Goal: Information Seeking & Learning: Learn about a topic

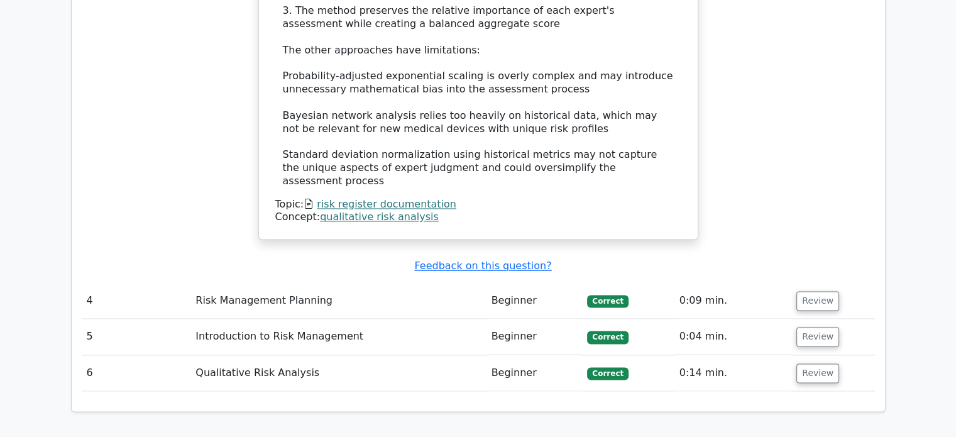
scroll to position [2101, 0]
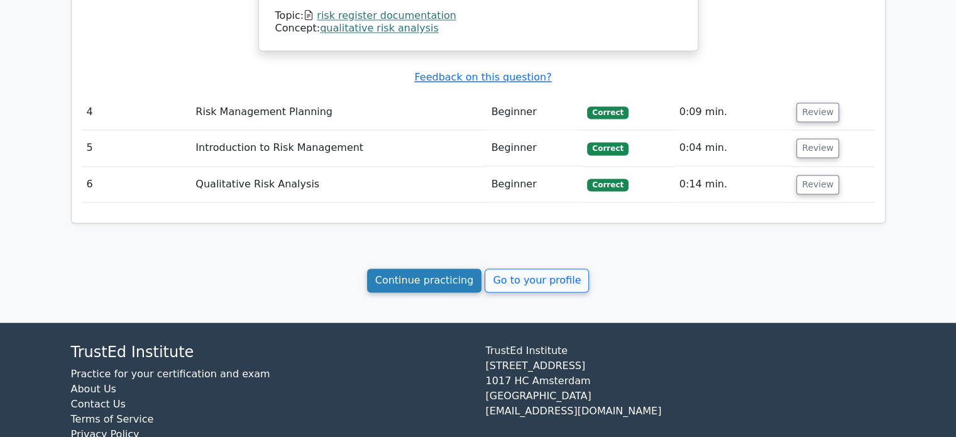
click at [401, 268] on link "Continue practicing" at bounding box center [424, 280] width 115 height 24
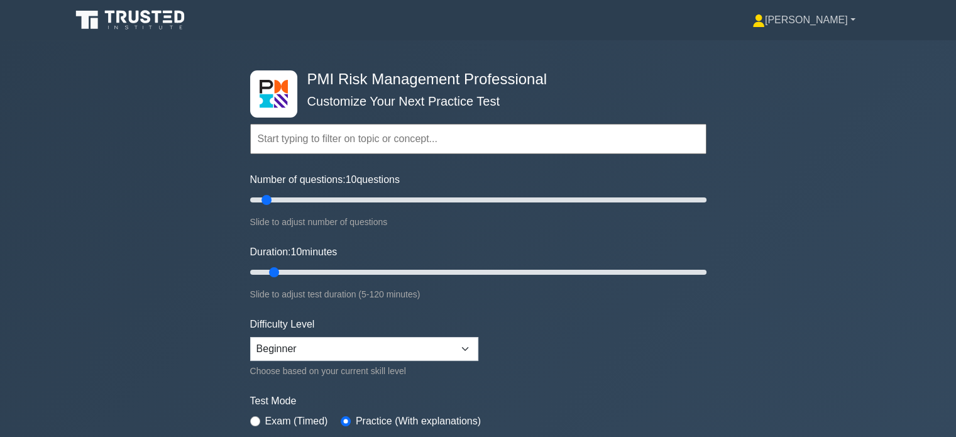
click at [841, 20] on link "[PERSON_NAME]" at bounding box center [803, 20] width 163 height 25
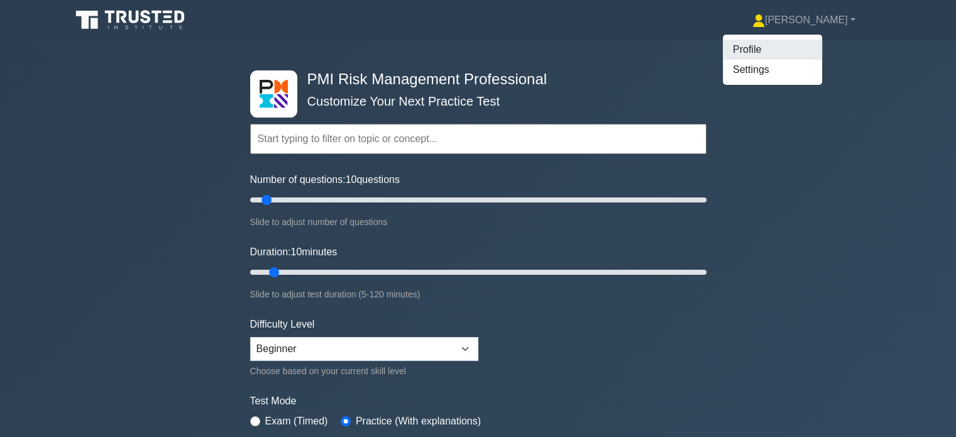
click at [817, 43] on link "Profile" at bounding box center [772, 50] width 99 height 20
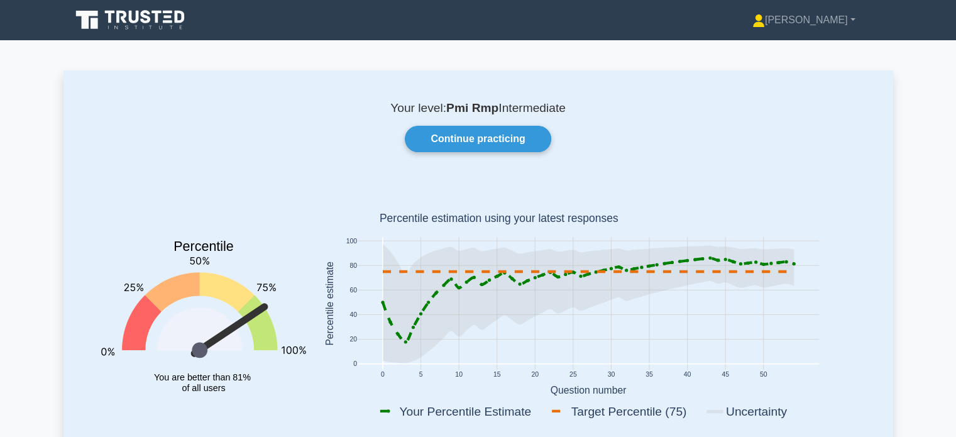
click at [827, 385] on rect at bounding box center [588, 305] width 549 height 247
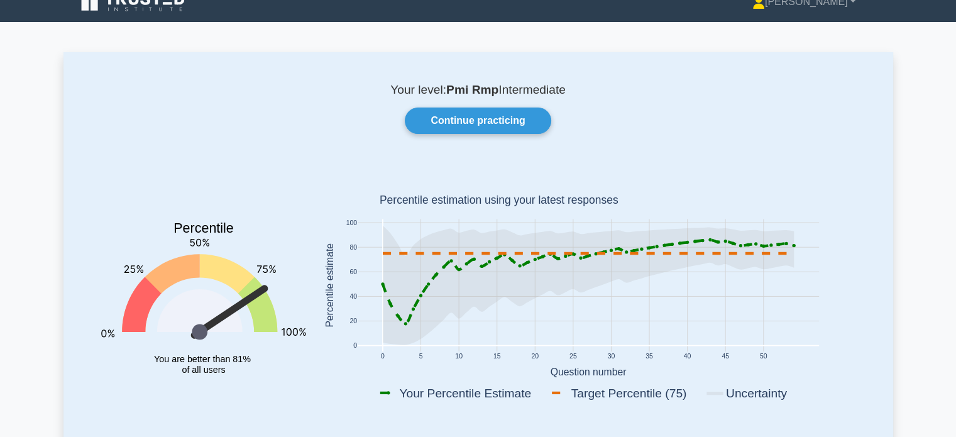
scroll to position [9, 0]
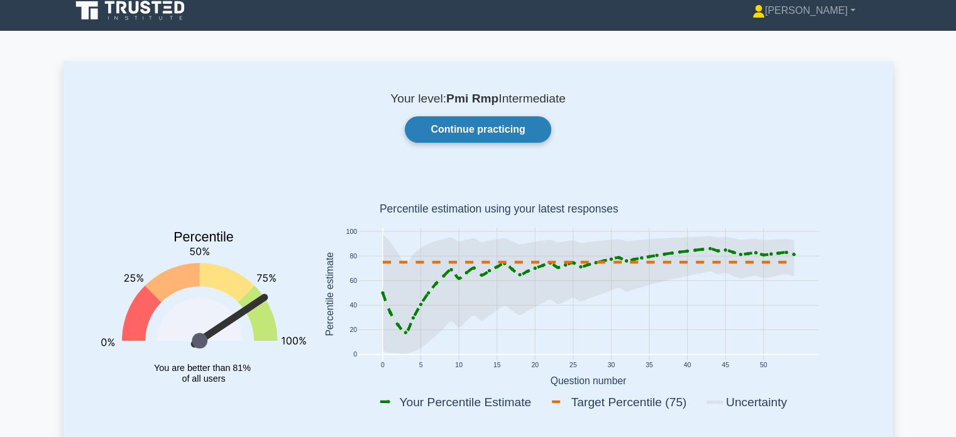
click at [459, 128] on link "Continue practicing" at bounding box center [478, 129] width 146 height 26
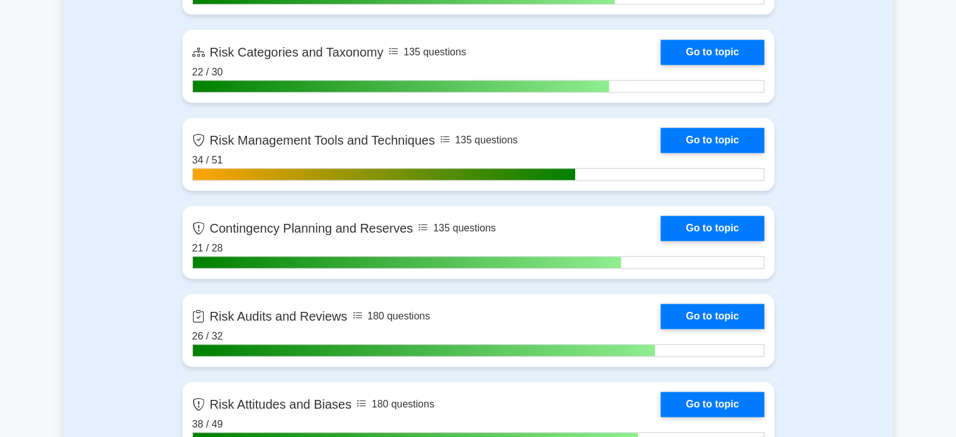
scroll to position [1720, 0]
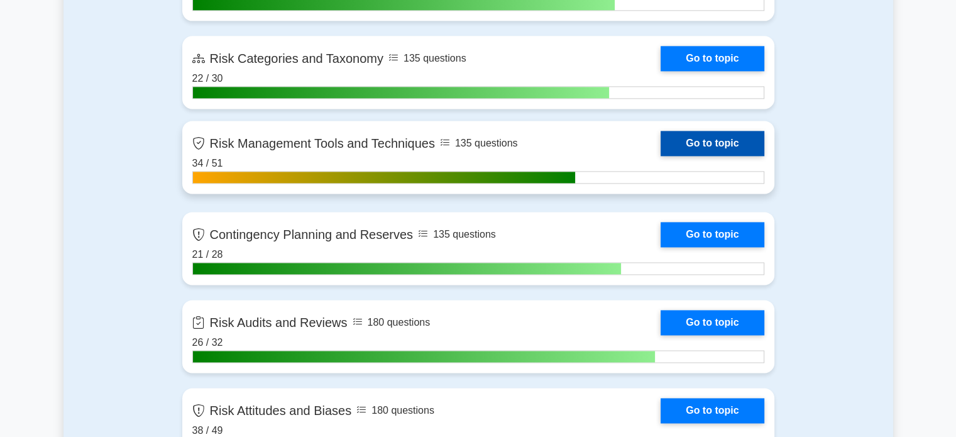
click at [740, 146] on link "Go to topic" at bounding box center [711, 143] width 103 height 25
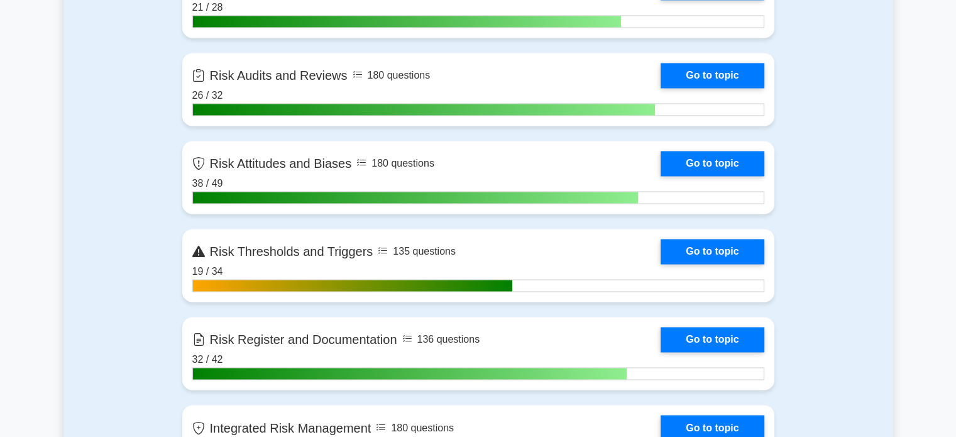
scroll to position [1968, 0]
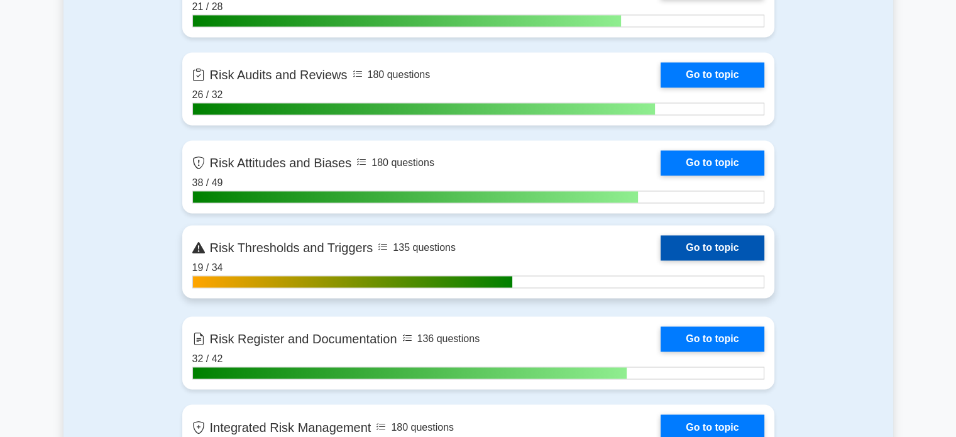
click at [727, 260] on link "Go to topic" at bounding box center [711, 247] width 103 height 25
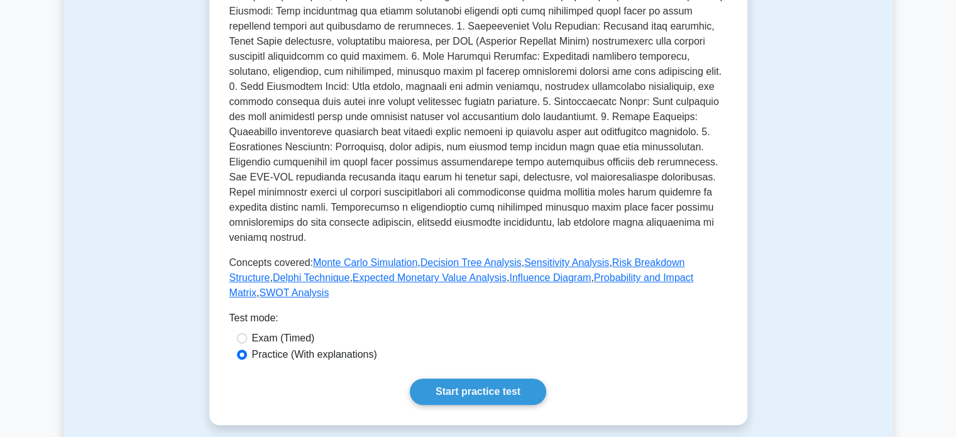
scroll to position [402, 0]
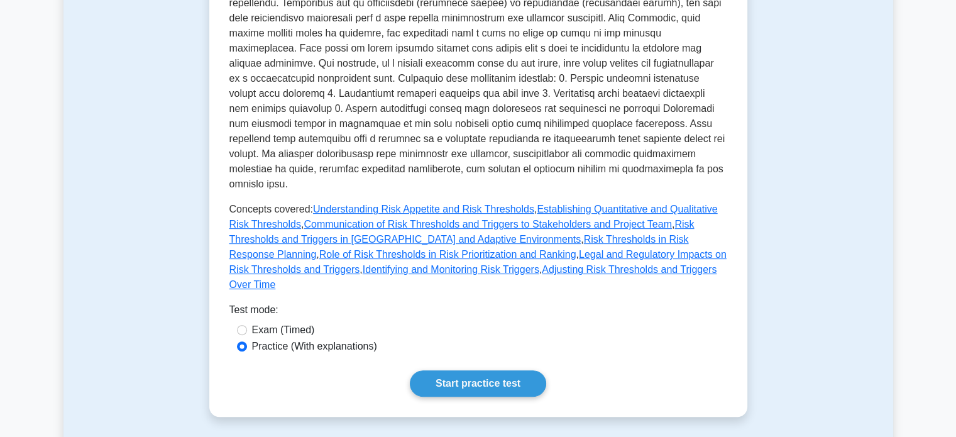
scroll to position [412, 0]
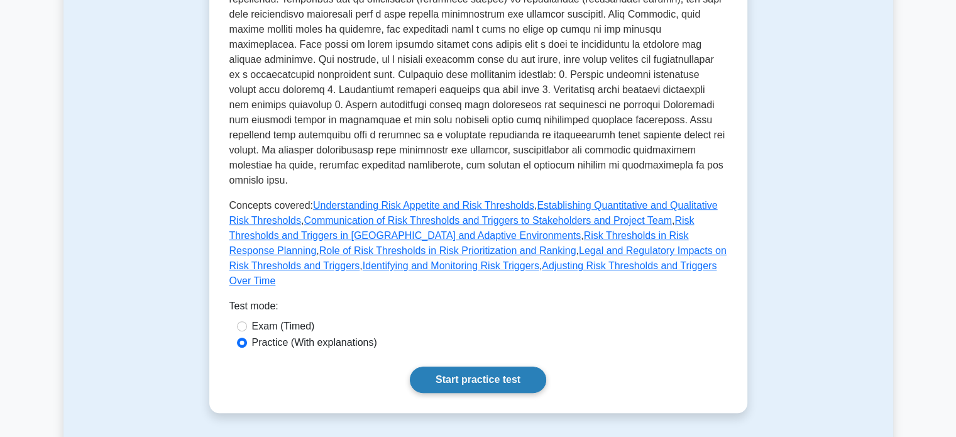
click at [523, 366] on link "Start practice test" at bounding box center [478, 379] width 136 height 26
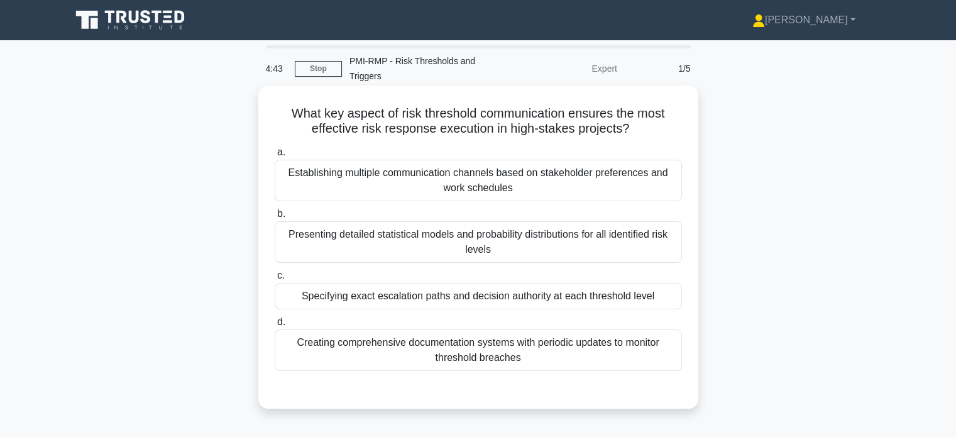
click at [633, 289] on div "Specifying exact escalation paths and decision authority at each threshold level" at bounding box center [478, 296] width 407 height 26
click at [275, 280] on input "c. Specifying exact escalation paths and decision authority at each threshold l…" at bounding box center [275, 275] width 0 height 8
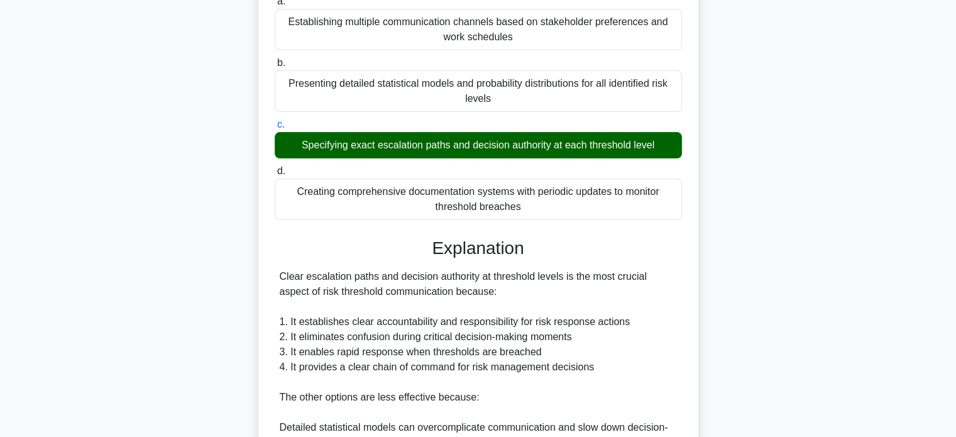
scroll to position [367, 0]
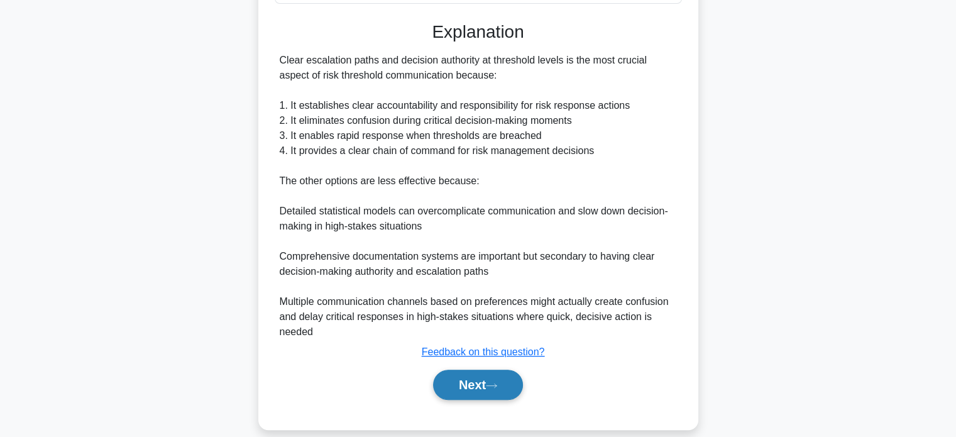
click at [488, 369] on button "Next" at bounding box center [478, 384] width 90 height 30
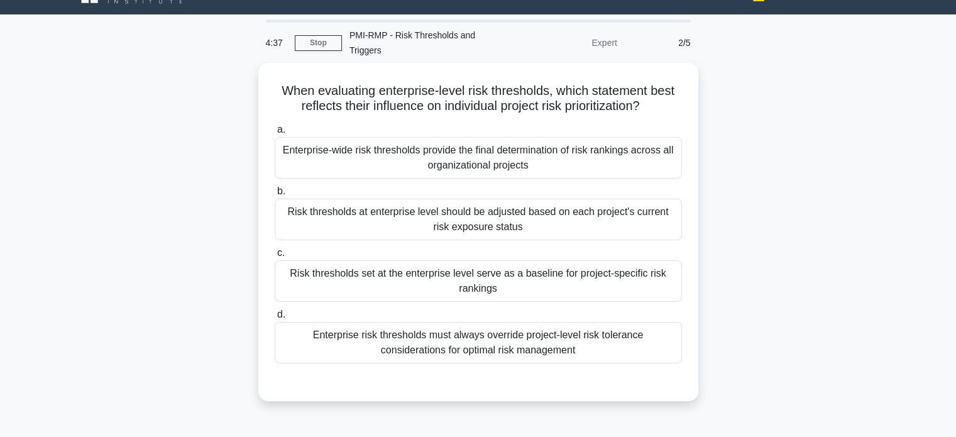
scroll to position [38, 0]
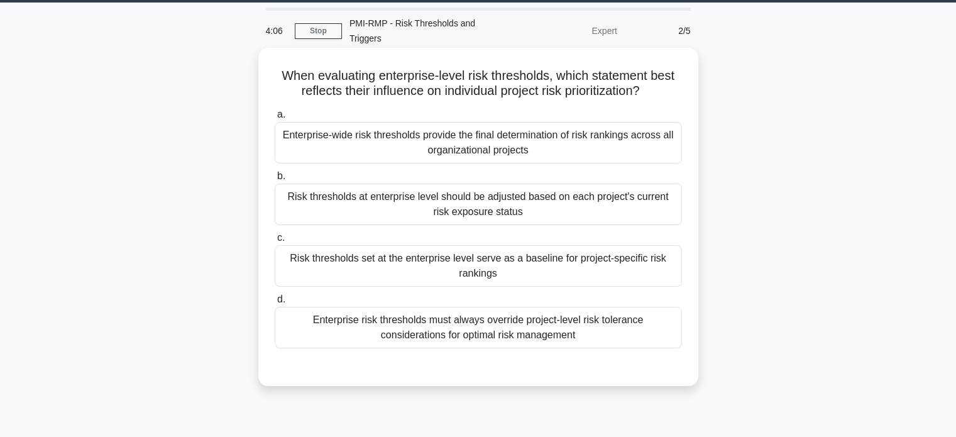
click at [613, 193] on div "Risk thresholds at enterprise level should be adjusted based on each project's …" at bounding box center [478, 203] width 407 height 41
click at [275, 180] on input "b. Risk thresholds at enterprise level should be adjusted based on each project…" at bounding box center [275, 176] width 0 height 8
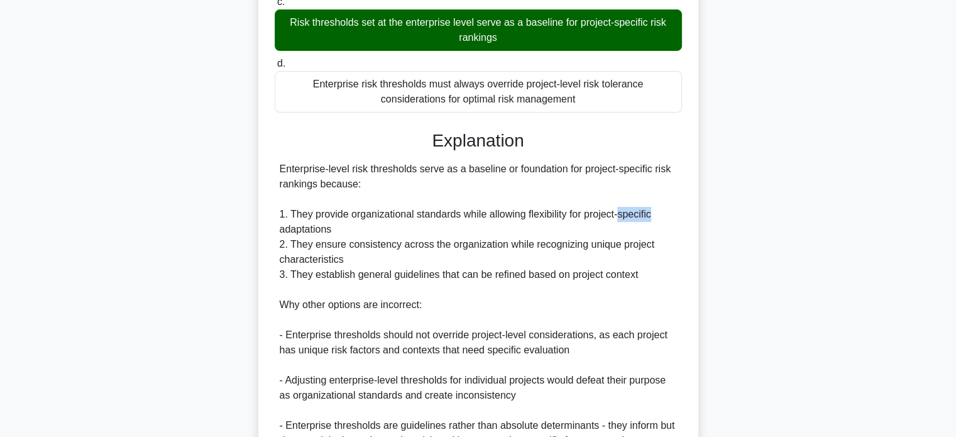
scroll to position [276, 0]
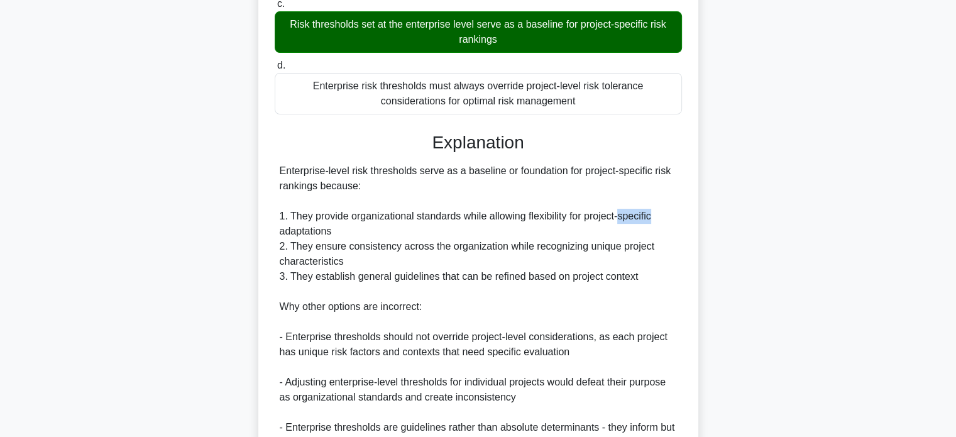
click at [843, 330] on div "When evaluating enterprise-level risk thresholds, which statement best reflects…" at bounding box center [477, 214] width 829 height 802
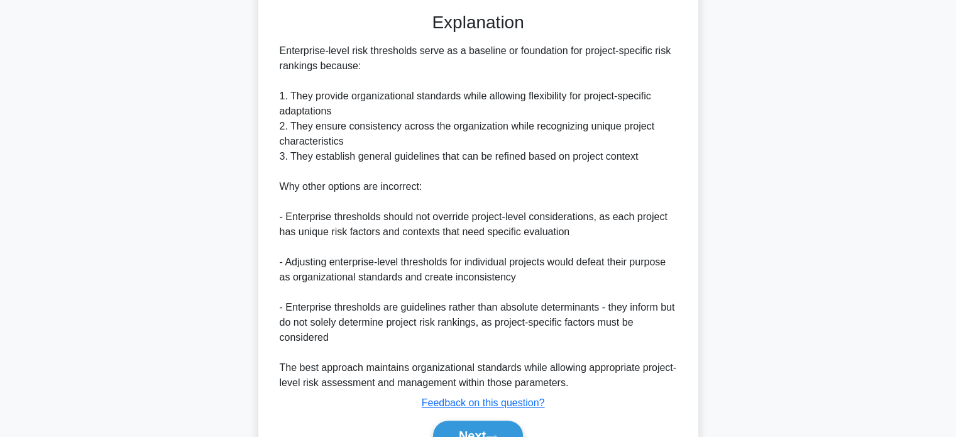
scroll to position [444, 0]
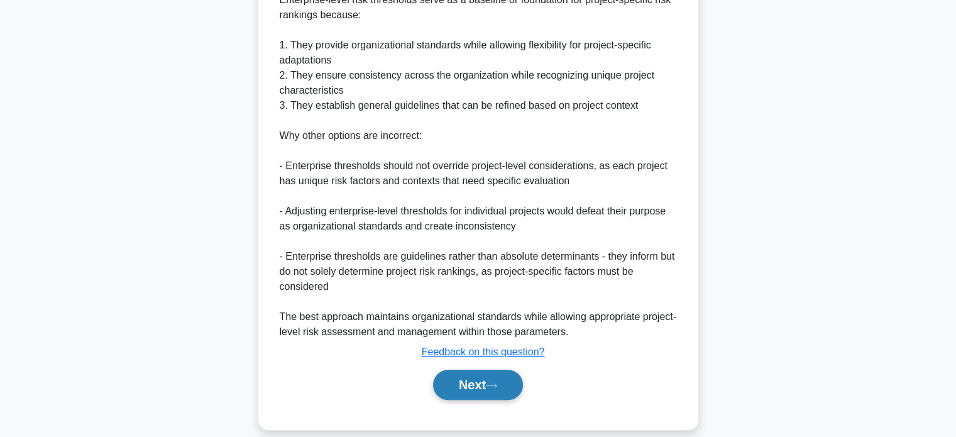
click at [483, 381] on button "Next" at bounding box center [478, 384] width 90 height 30
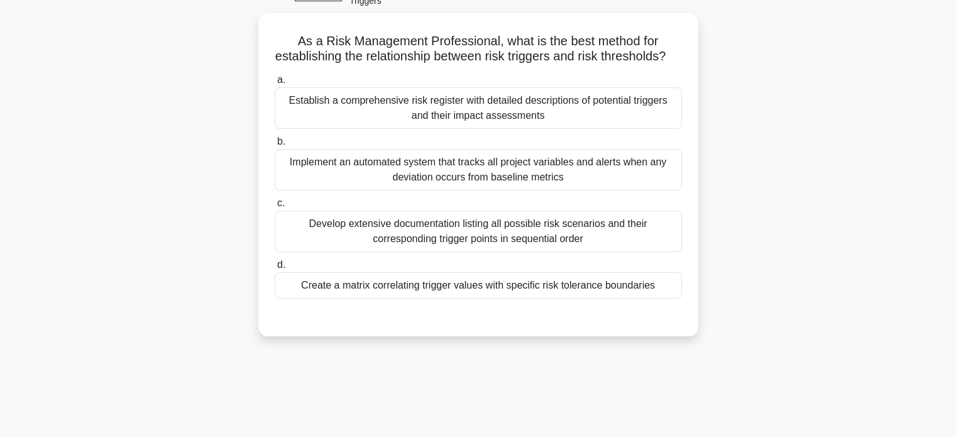
scroll to position [75, 0]
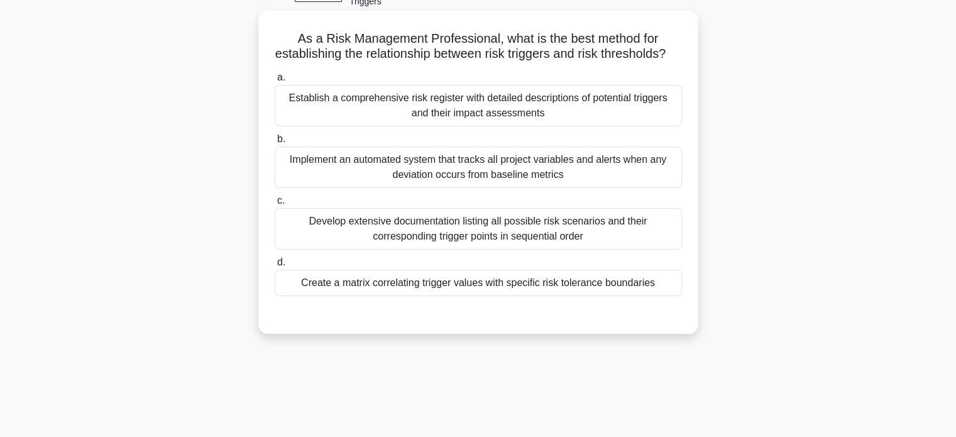
click at [620, 284] on div "Create a matrix correlating trigger values with specific risk tolerance boundar…" at bounding box center [478, 283] width 407 height 26
click at [275, 266] on input "d. Create a matrix correlating trigger values with specific risk tolerance boun…" at bounding box center [275, 262] width 0 height 8
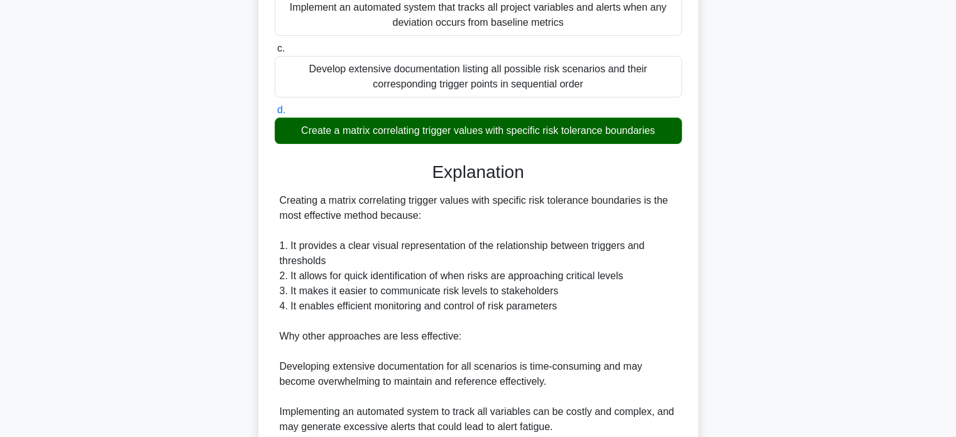
scroll to position [397, 0]
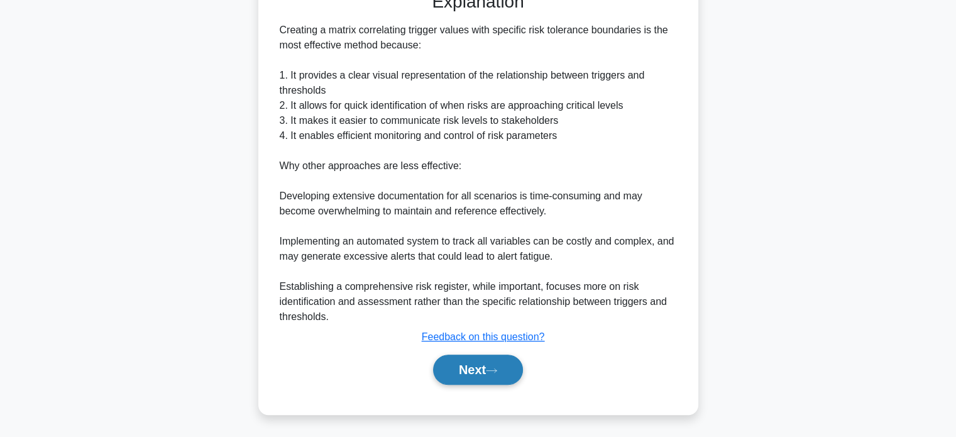
click at [478, 369] on button "Next" at bounding box center [478, 369] width 90 height 30
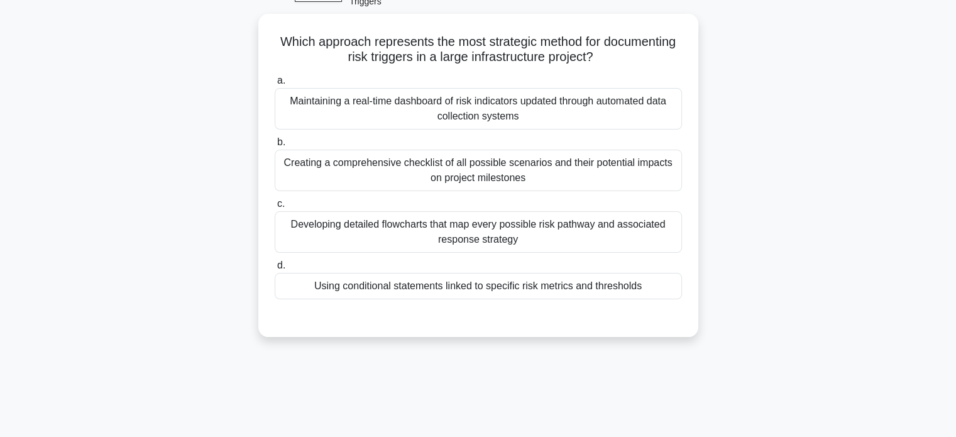
scroll to position [72, 0]
click at [618, 97] on div "Maintaining a real-time dashboard of risk indicators updated through automated …" at bounding box center [478, 107] width 407 height 41
click at [275, 84] on input "a. Maintaining a real-time dashboard of risk indicators updated through automat…" at bounding box center [275, 80] width 0 height 8
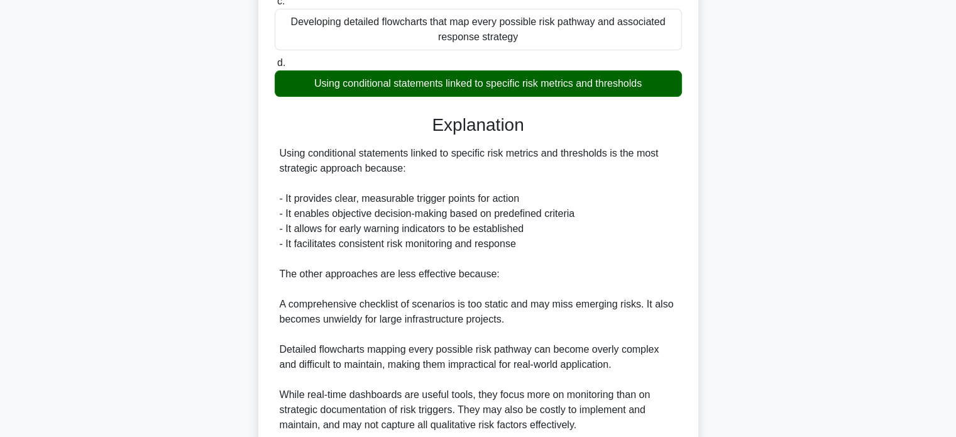
scroll to position [368, 0]
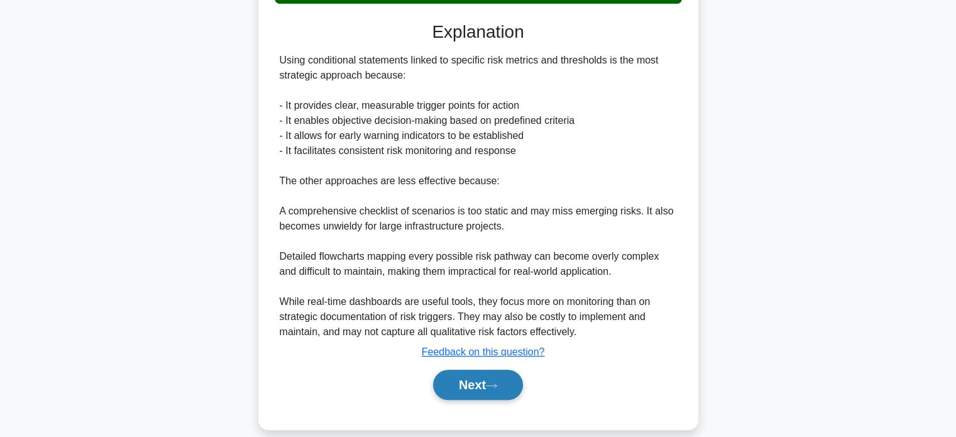
click at [480, 370] on button "Next" at bounding box center [478, 384] width 90 height 30
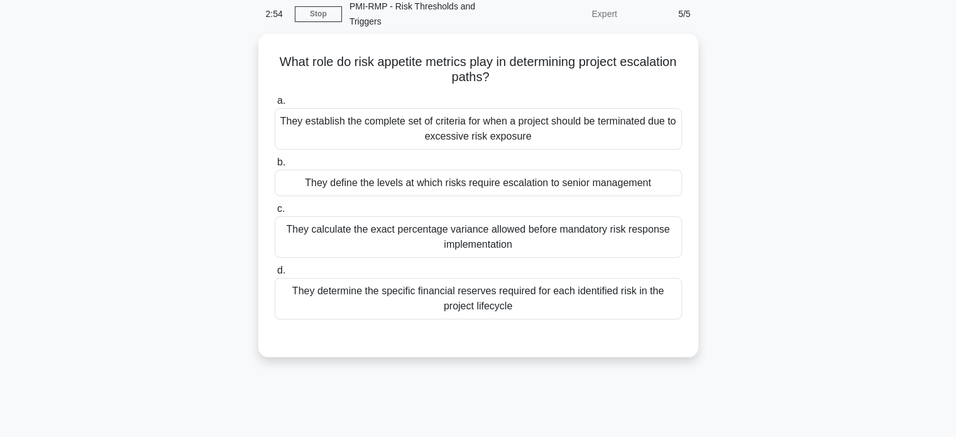
scroll to position [51, 0]
click at [611, 178] on div "They define the levels at which risks require escalation to senior management" at bounding box center [478, 183] width 407 height 26
click at [275, 167] on input "b. They define the levels at which risks require escalation to senior management" at bounding box center [275, 163] width 0 height 8
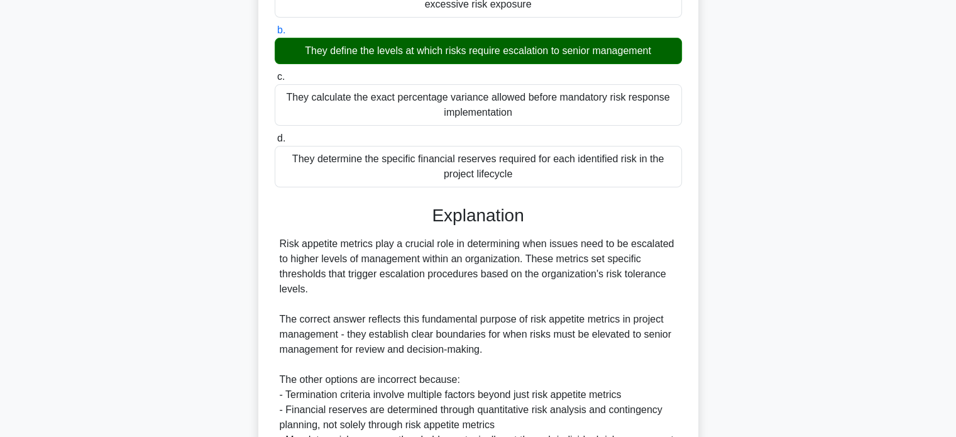
scroll to position [307, 0]
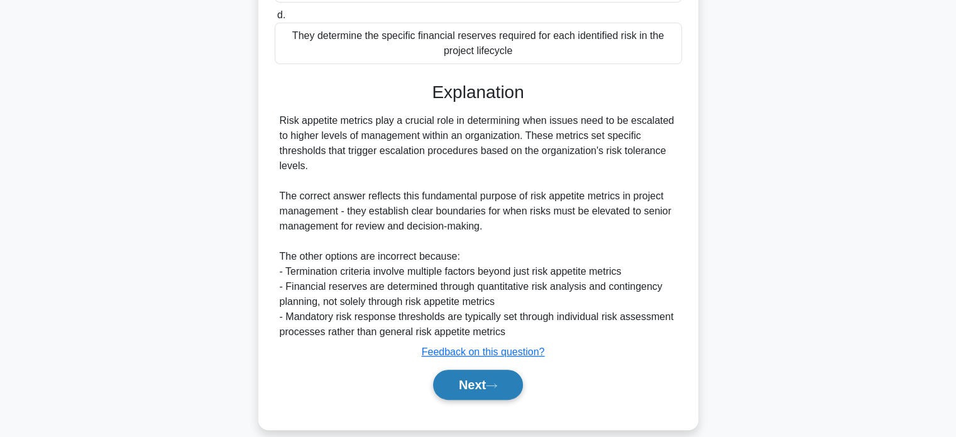
click at [476, 369] on button "Next" at bounding box center [478, 384] width 90 height 30
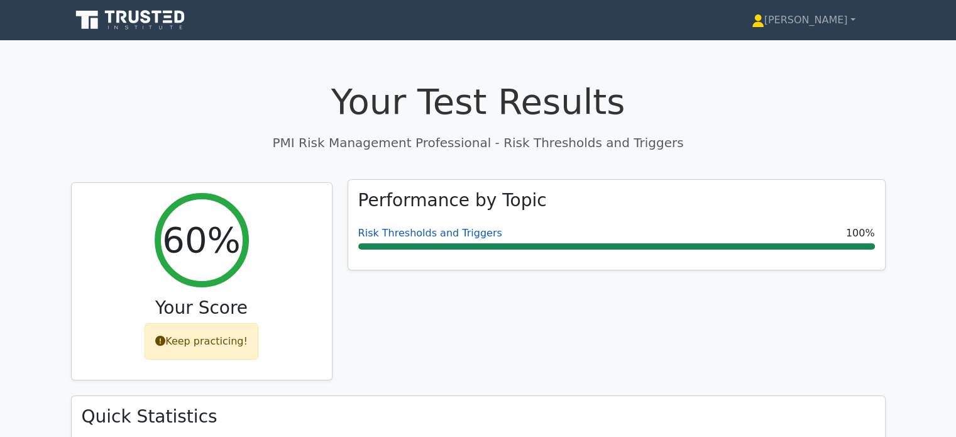
click at [467, 233] on link "Risk Thresholds and Triggers" at bounding box center [430, 233] width 144 height 12
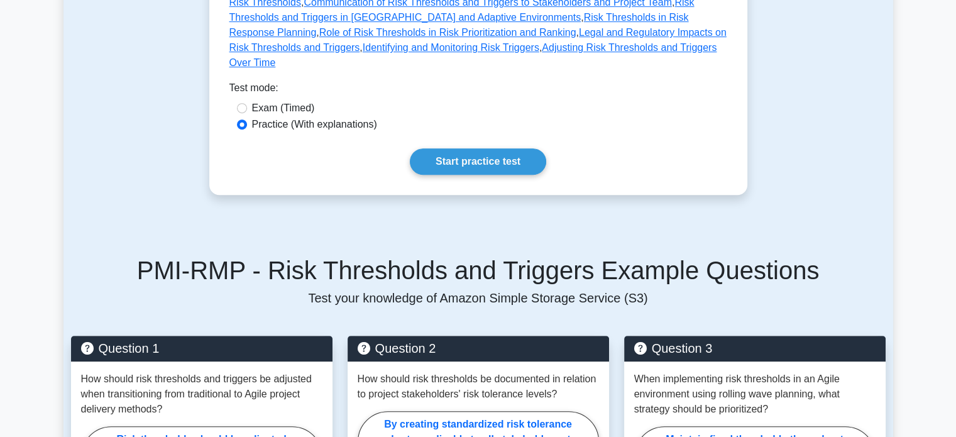
scroll to position [602, 0]
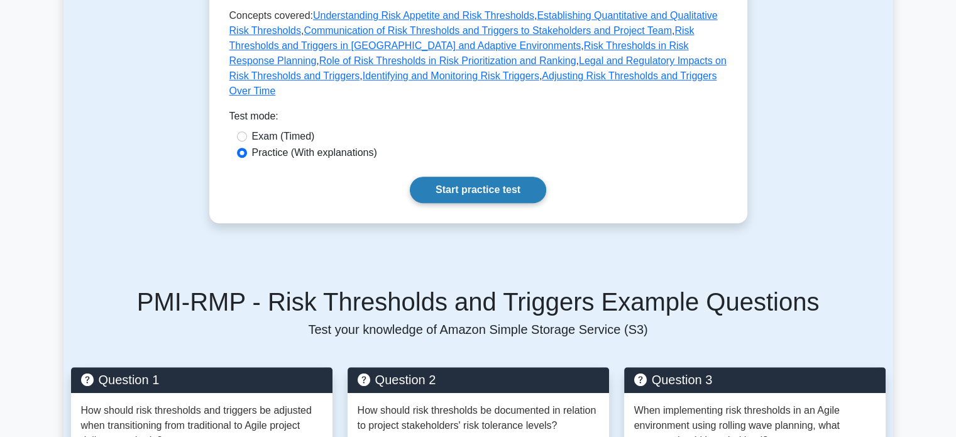
click at [505, 177] on link "Start practice test" at bounding box center [478, 190] width 136 height 26
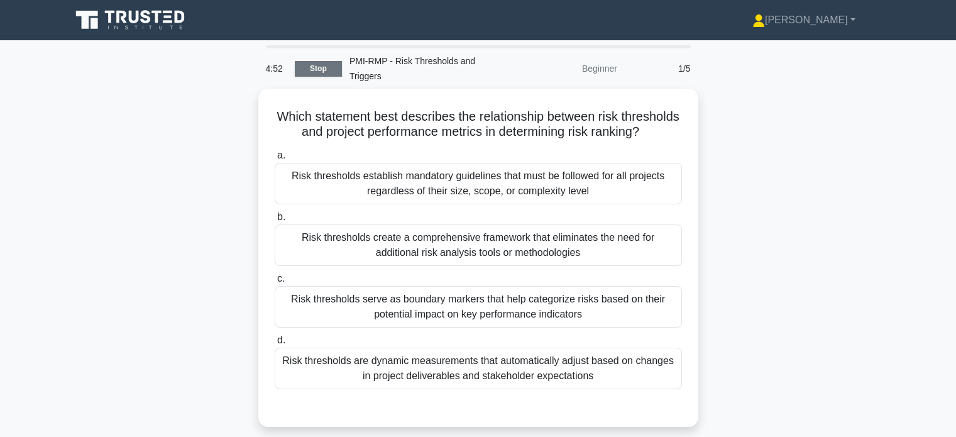
click at [316, 61] on link "Stop" at bounding box center [318, 69] width 47 height 16
